Goal: Find specific page/section: Find specific page/section

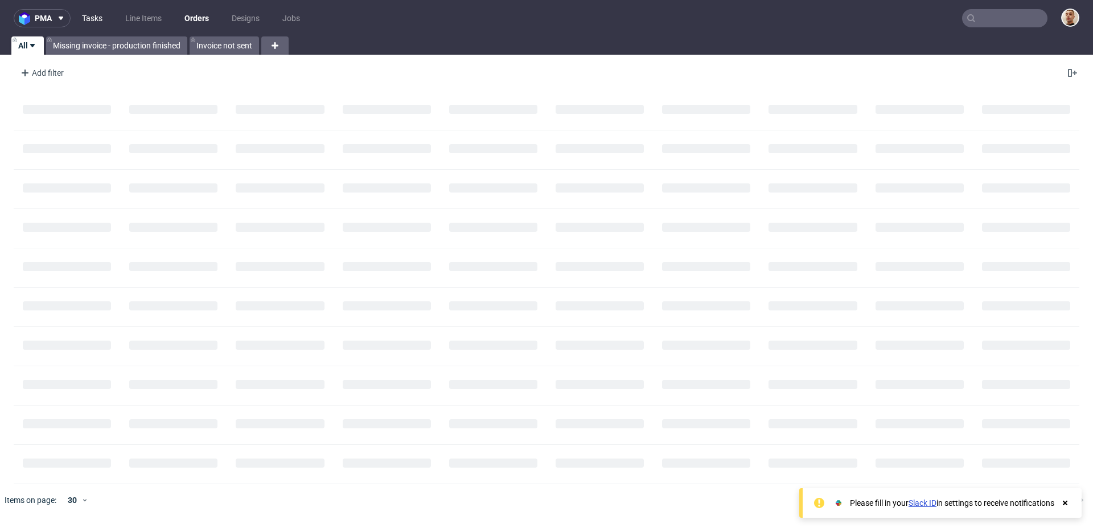
click at [90, 11] on link "Tasks" at bounding box center [92, 18] width 34 height 18
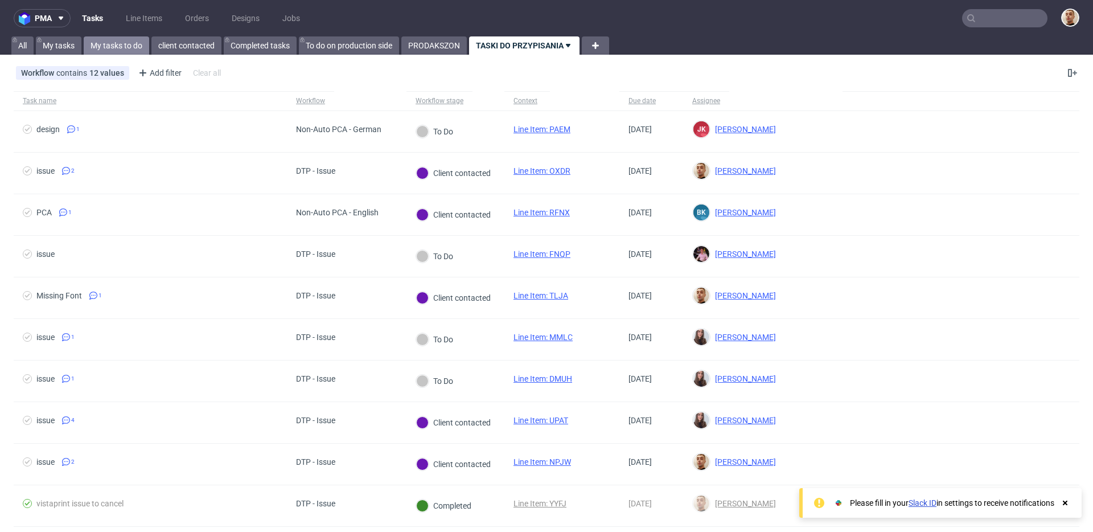
click at [124, 42] on link "My tasks to do" at bounding box center [116, 45] width 65 height 18
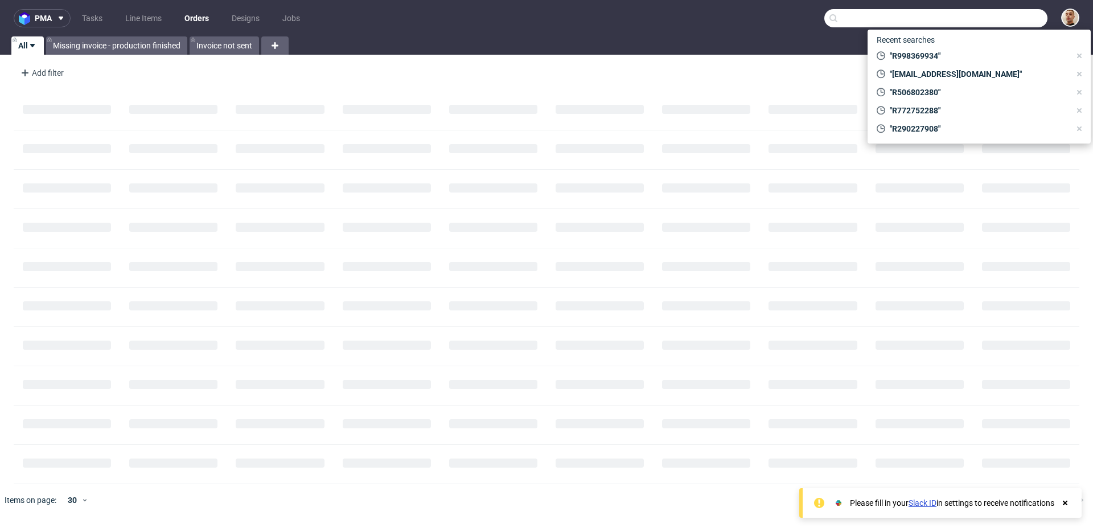
click at [991, 22] on input "text" at bounding box center [935, 18] width 223 height 18
paste input "R628107966"
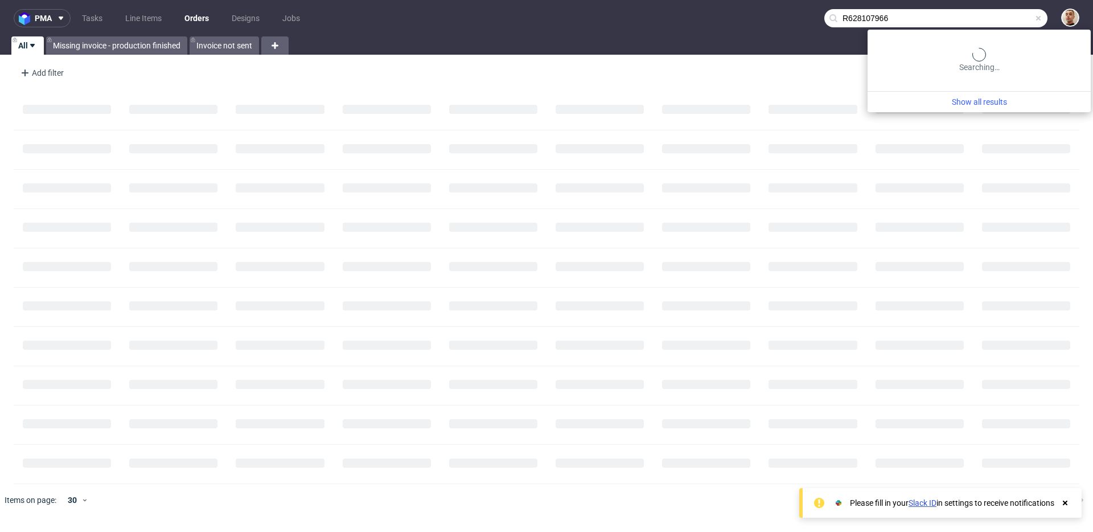
type input "R628107966"
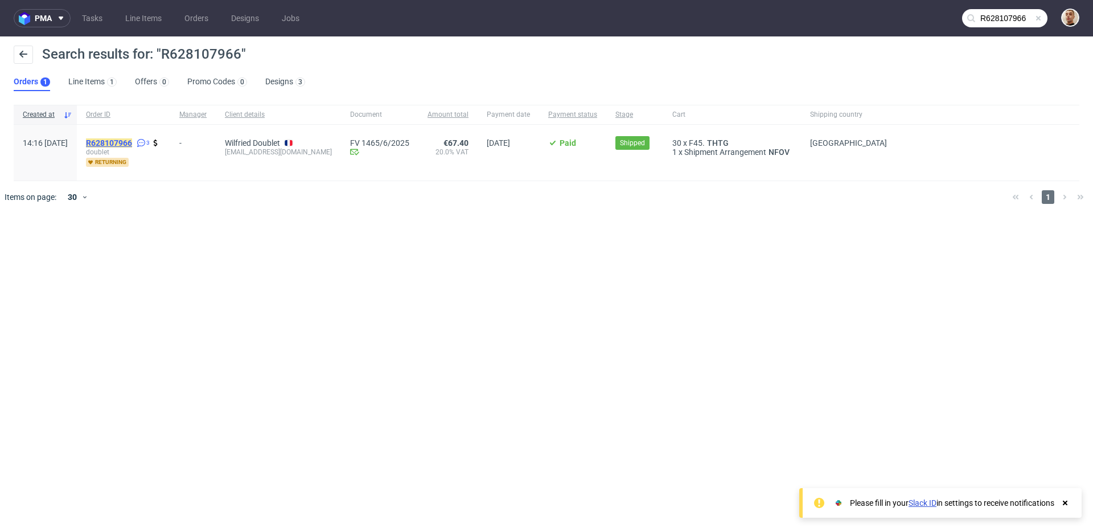
click at [128, 146] on mark "R628107966" at bounding box center [109, 142] width 46 height 9
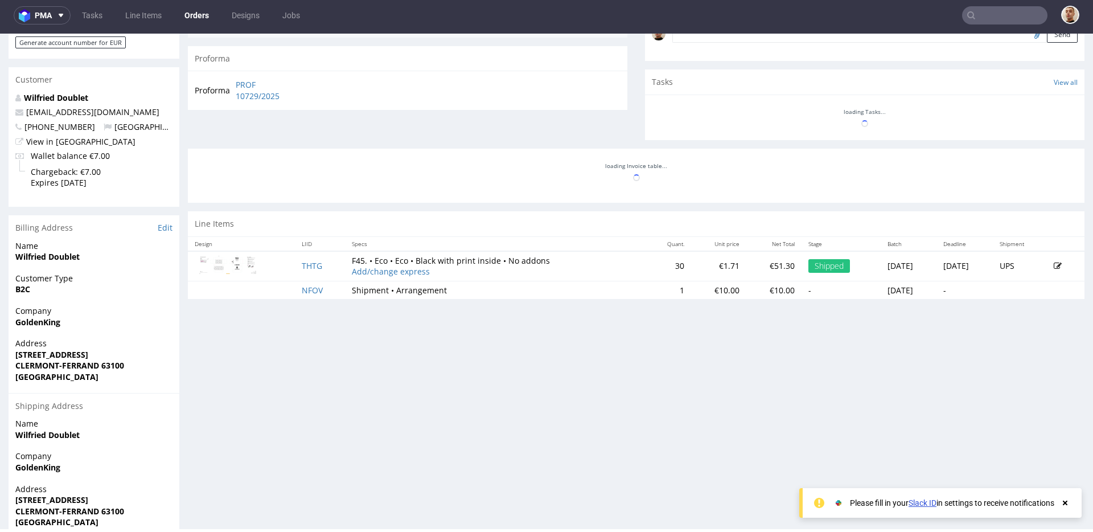
scroll to position [447, 0]
